Goal: Navigation & Orientation: Find specific page/section

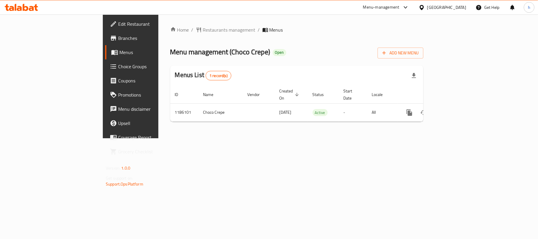
click at [454, 6] on div "United Arab Emirates" at bounding box center [446, 7] width 39 height 6
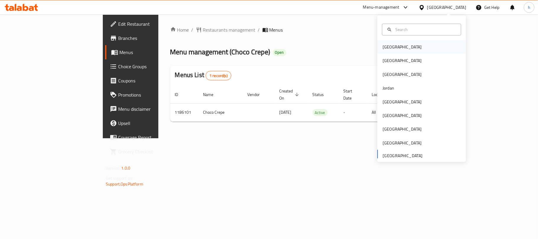
click at [393, 47] on div "[GEOGRAPHIC_DATA]" at bounding box center [402, 47] width 48 height 14
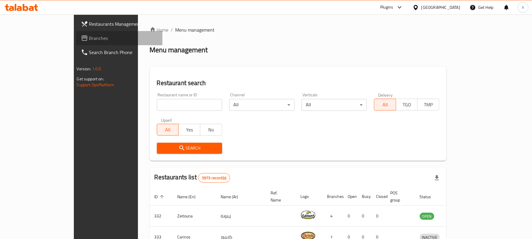
click at [89, 42] on span "Branches" at bounding box center [123, 38] width 69 height 7
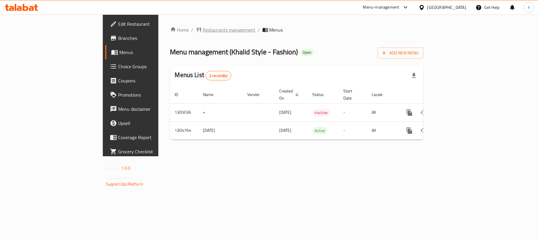
click at [203, 31] on span "Restaurants management" at bounding box center [229, 29] width 53 height 7
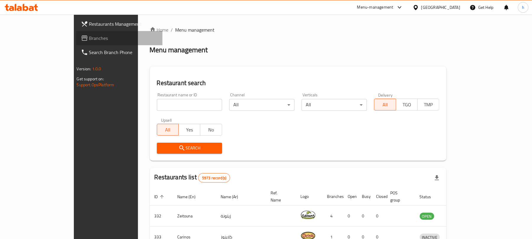
click at [89, 38] on span "Branches" at bounding box center [123, 38] width 69 height 7
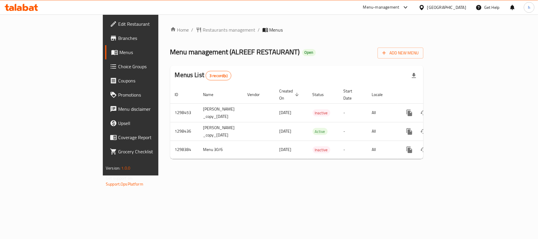
click at [183, 175] on div "Home / Restaurants management / Menus Menu management ( ALREEF RESTAURANT ) Ope…" at bounding box center [296, 94] width 277 height 161
click at [463, 5] on div "[GEOGRAPHIC_DATA]" at bounding box center [446, 7] width 39 height 6
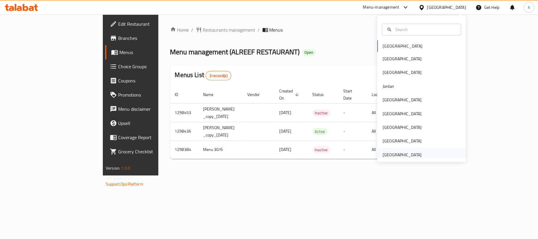
click at [396, 155] on div "United Arab Emirates" at bounding box center [401, 155] width 39 height 6
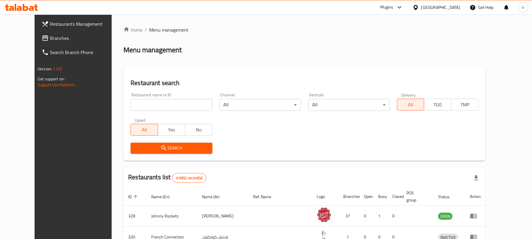
click at [50, 39] on span "Branches" at bounding box center [84, 38] width 69 height 7
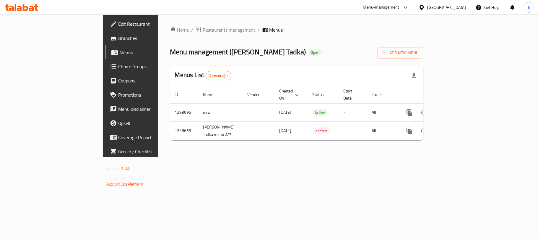
click at [203, 31] on span "Restaurants management" at bounding box center [229, 29] width 53 height 7
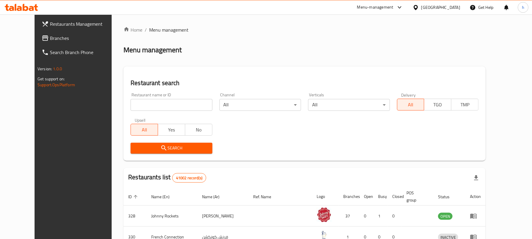
click at [50, 40] on span "Branches" at bounding box center [84, 38] width 69 height 7
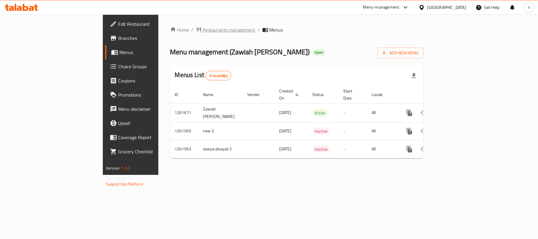
click at [203, 26] on span "Restaurants management" at bounding box center [229, 29] width 53 height 7
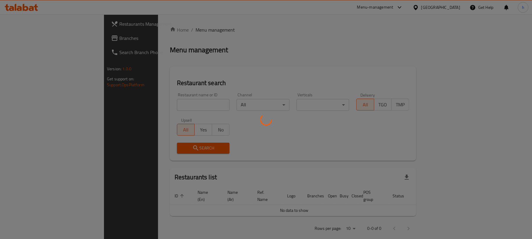
click at [20, 39] on div at bounding box center [266, 119] width 532 height 239
click at [29, 37] on div at bounding box center [266, 119] width 532 height 239
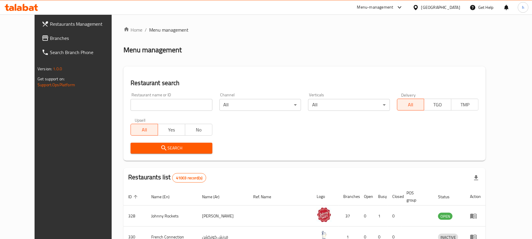
click at [50, 38] on span "Branches" at bounding box center [84, 38] width 69 height 7
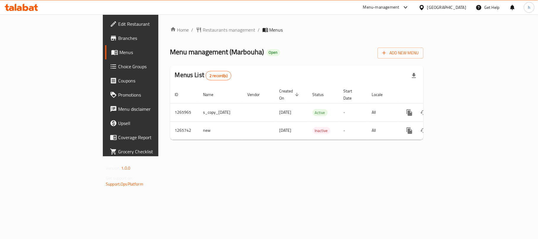
click at [310, 40] on div "Home / Restaurants management / Menus Menu management ( Marbouha ) Open Add New…" at bounding box center [296, 85] width 253 height 118
